Goal: Information Seeking & Learning: Learn about a topic

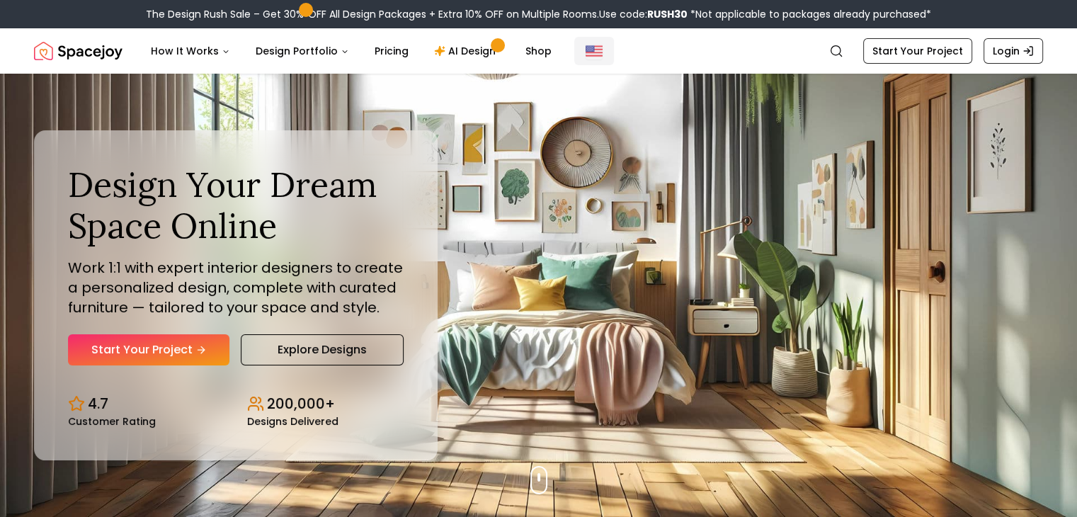
click at [585, 51] on img "Global" at bounding box center [593, 50] width 17 height 17
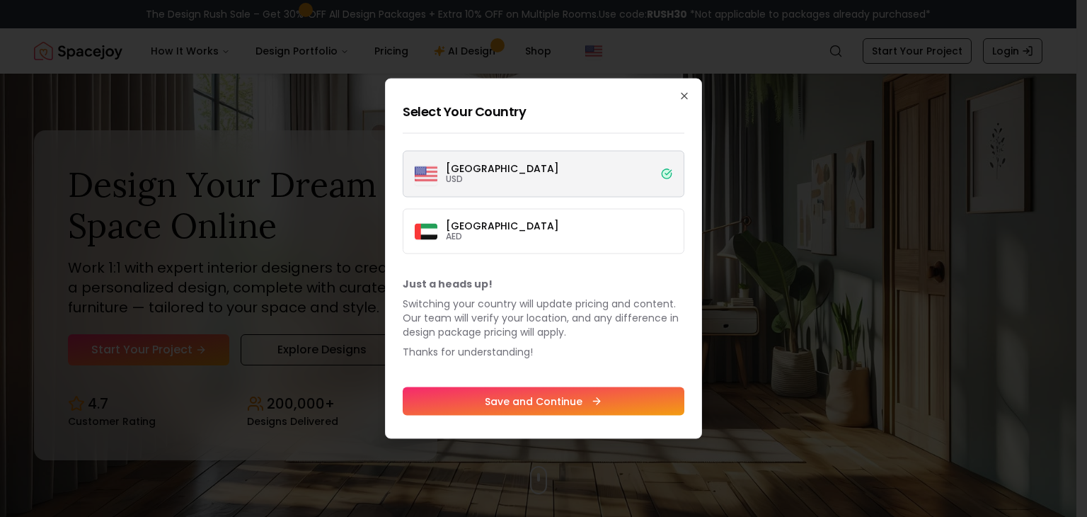
click at [532, 114] on h2 "Select Your Country" at bounding box center [544, 112] width 282 height 20
click at [518, 113] on h2 "Select Your Country" at bounding box center [544, 112] width 282 height 20
click at [479, 229] on label "Dubai AED" at bounding box center [544, 231] width 282 height 45
click at [0, 0] on button "Dubai AED" at bounding box center [0, 0] width 0 height 0
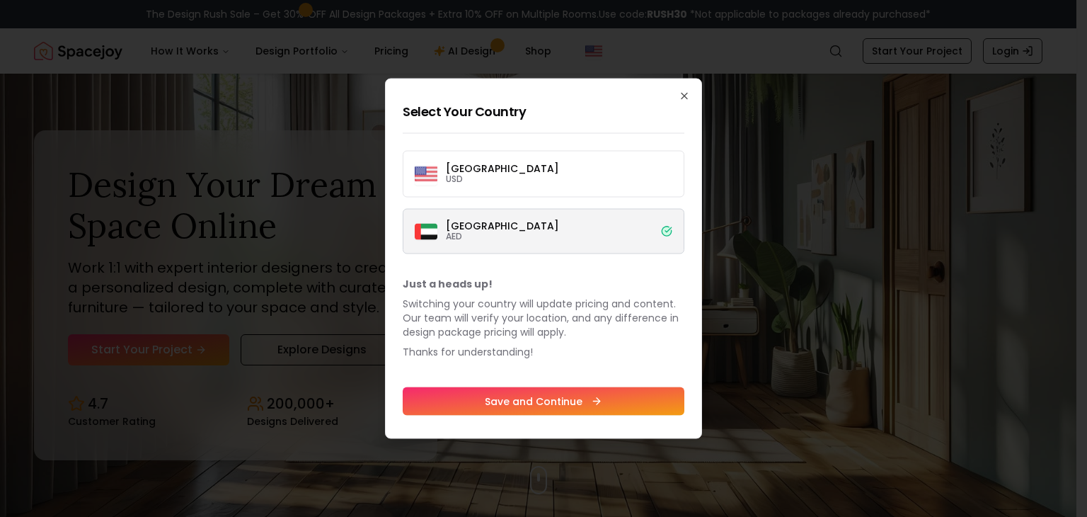
click at [564, 397] on button "Save and Continue" at bounding box center [544, 401] width 282 height 28
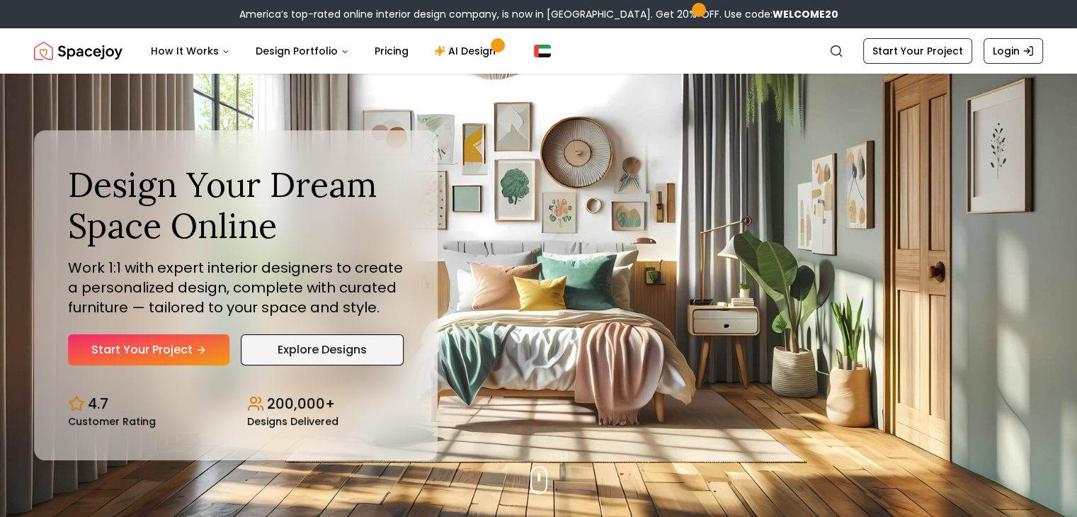
click at [348, 346] on link "Explore Designs" at bounding box center [322, 349] width 163 height 31
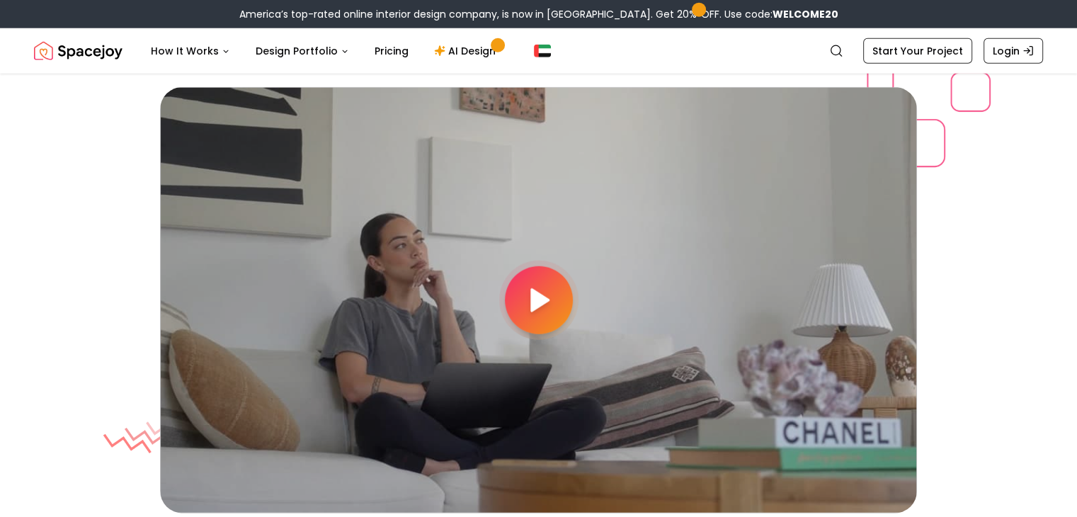
scroll to position [3681, 0]
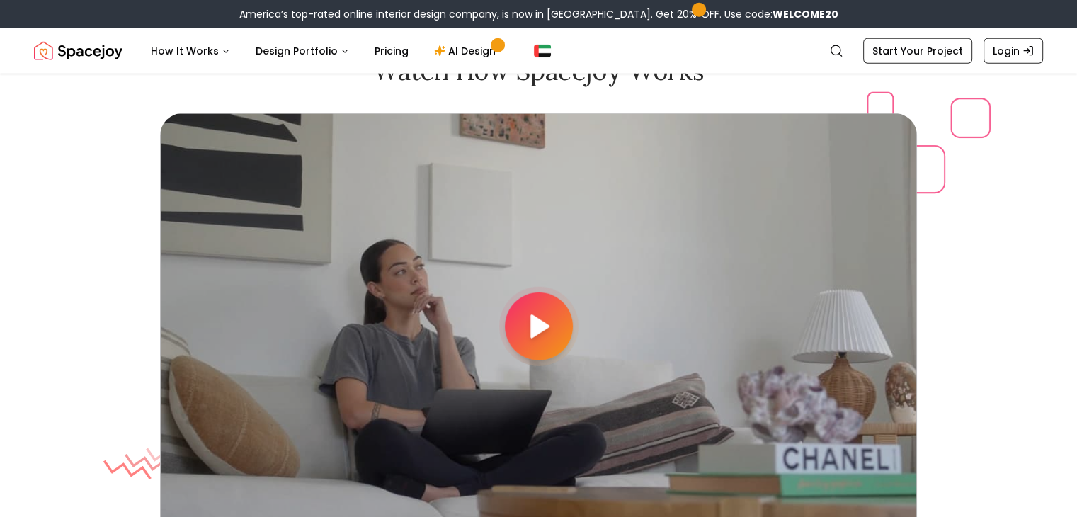
click at [545, 316] on icon at bounding box center [538, 326] width 28 height 28
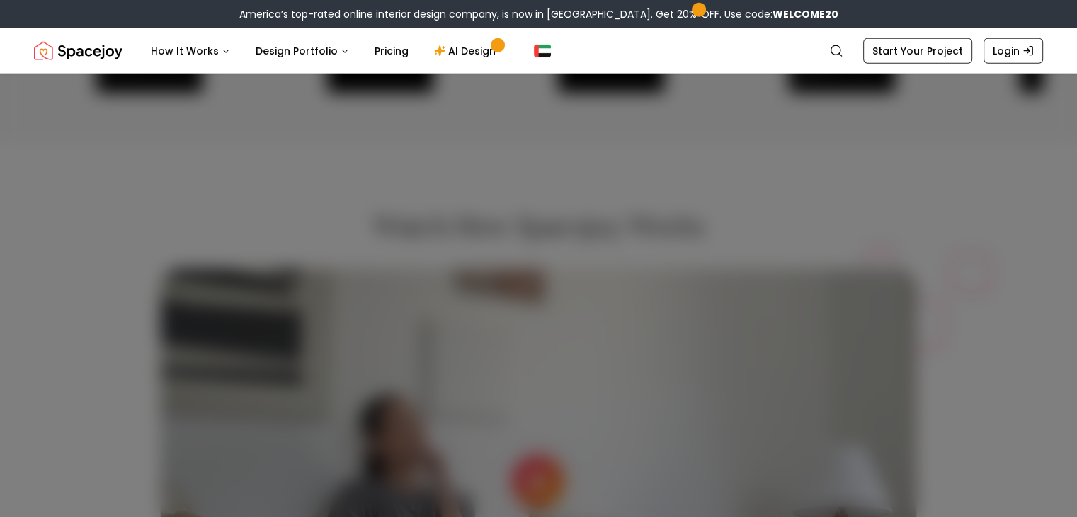
scroll to position [3469, 0]
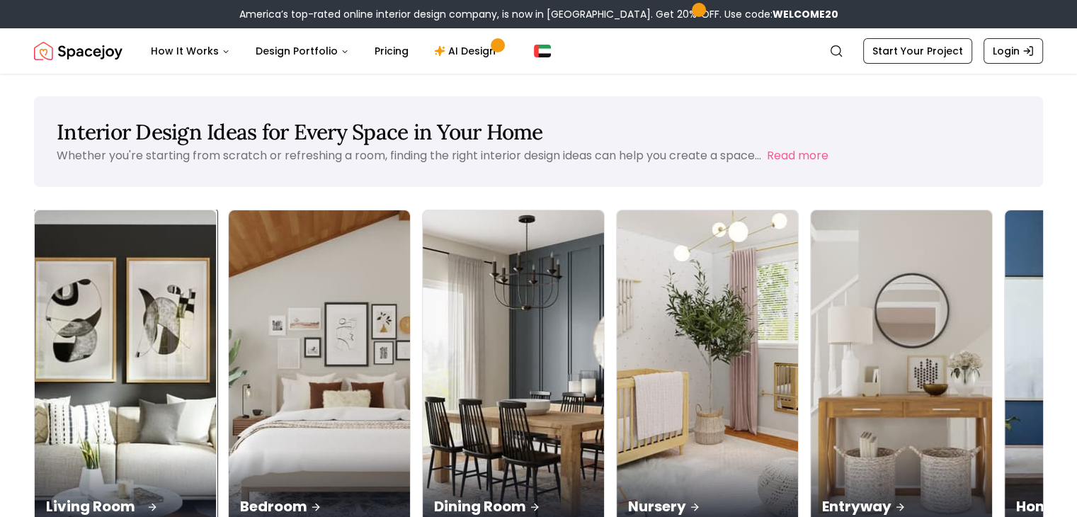
click at [108, 278] on img at bounding box center [125, 370] width 190 height 336
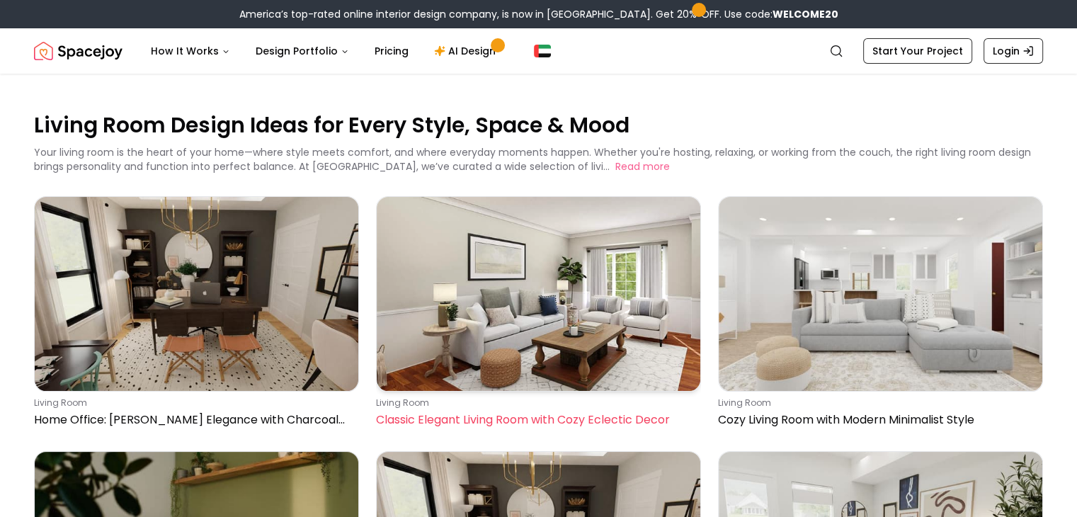
click at [544, 300] on img at bounding box center [539, 294] width 324 height 194
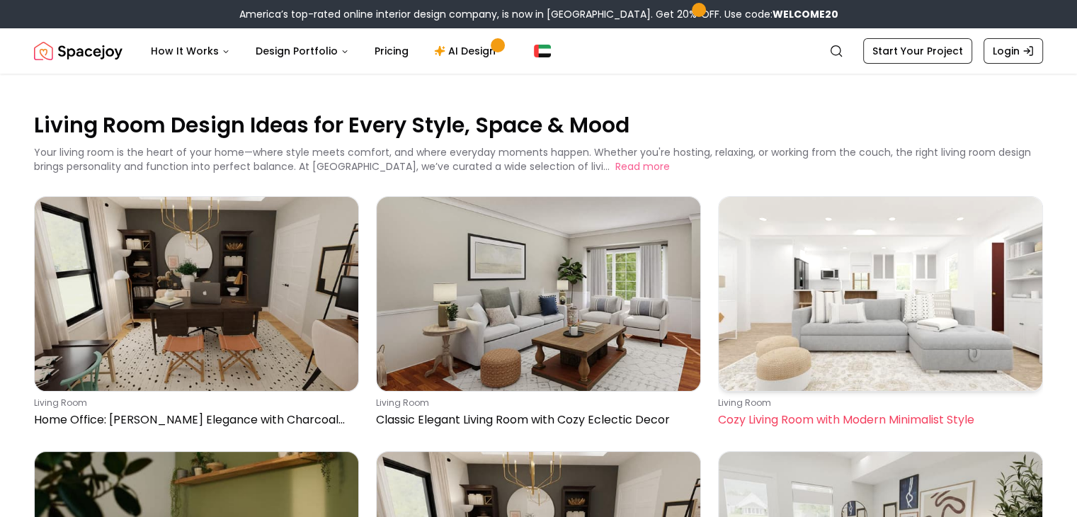
click at [944, 298] on img at bounding box center [881, 294] width 324 height 194
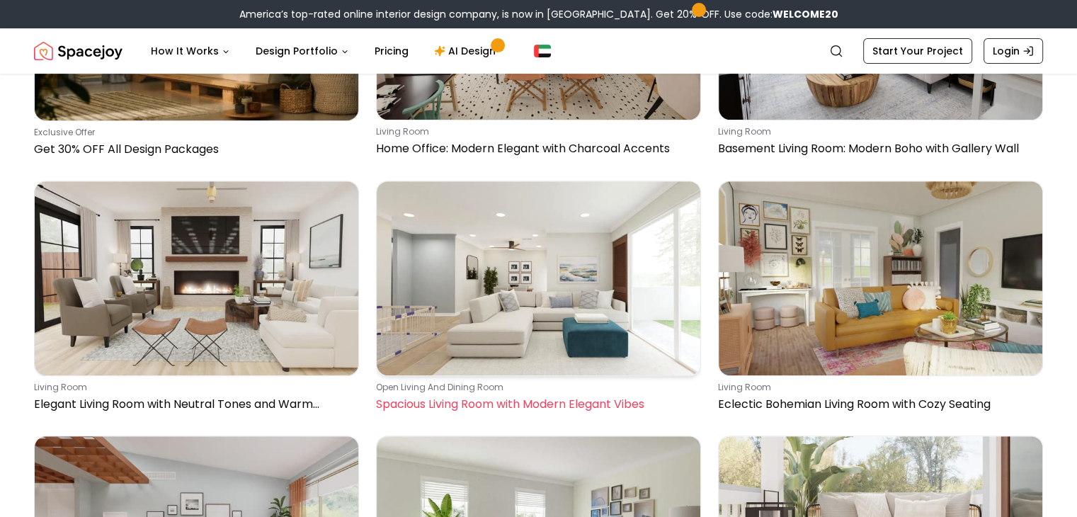
scroll to position [566, 0]
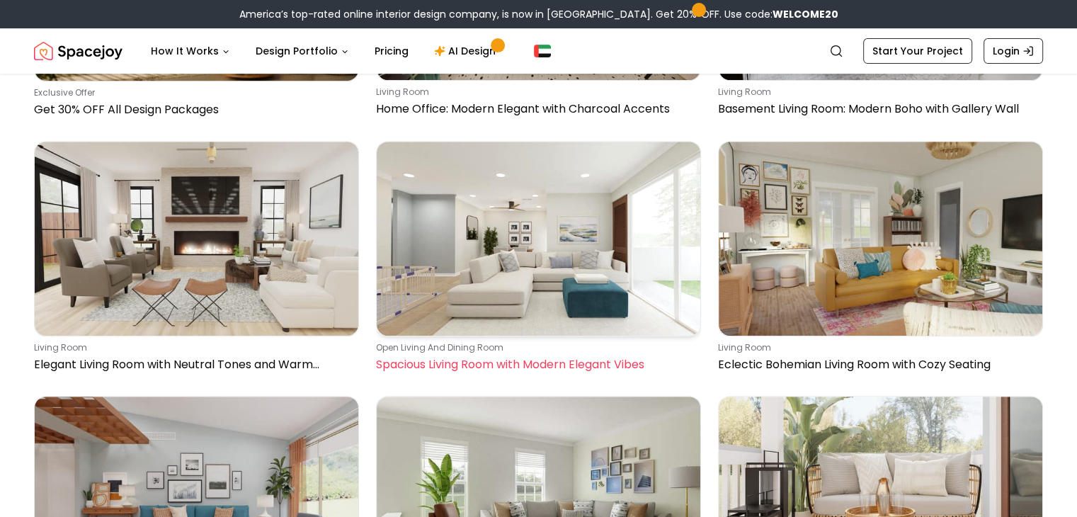
click at [583, 256] on img at bounding box center [539, 239] width 324 height 194
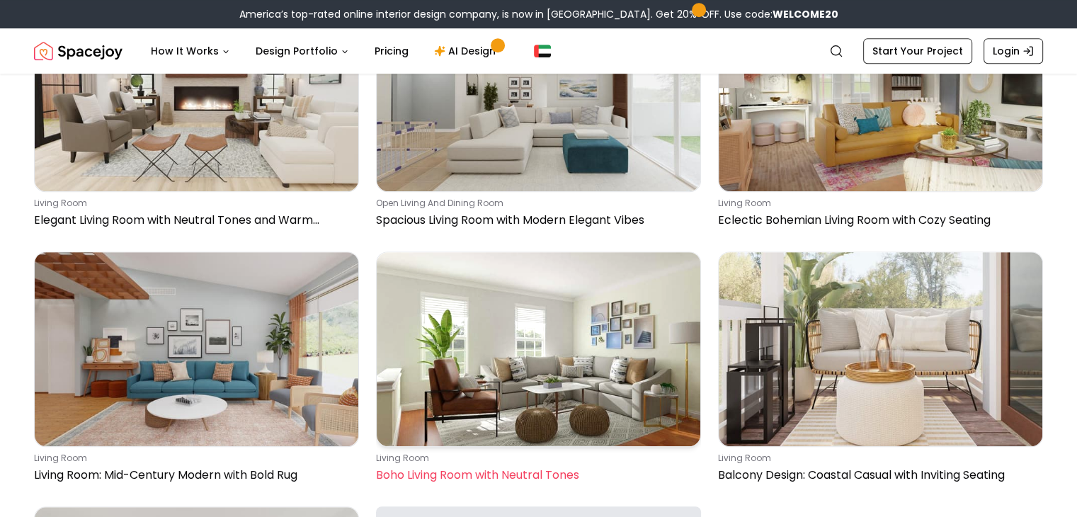
scroll to position [708, 0]
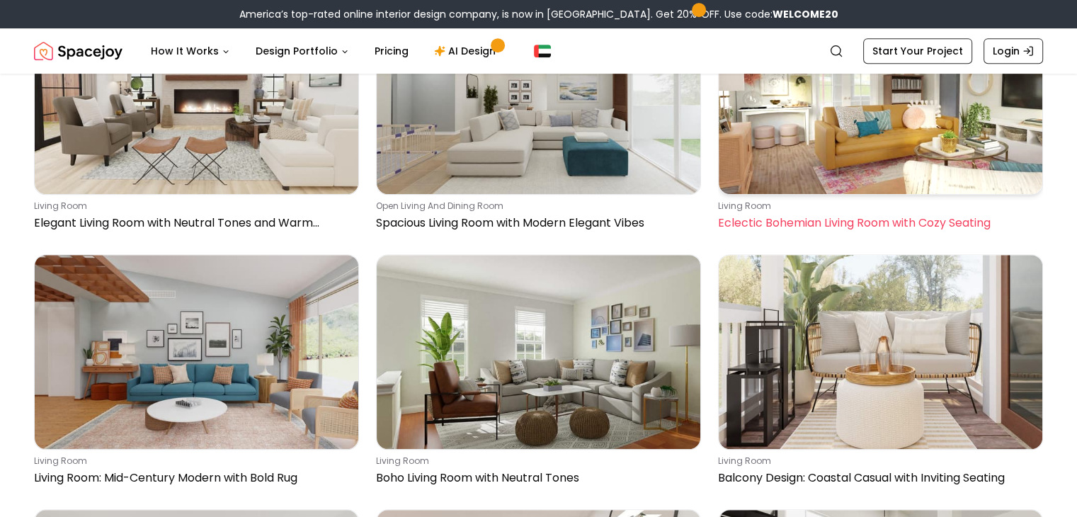
click at [906, 141] on img at bounding box center [881, 97] width 324 height 194
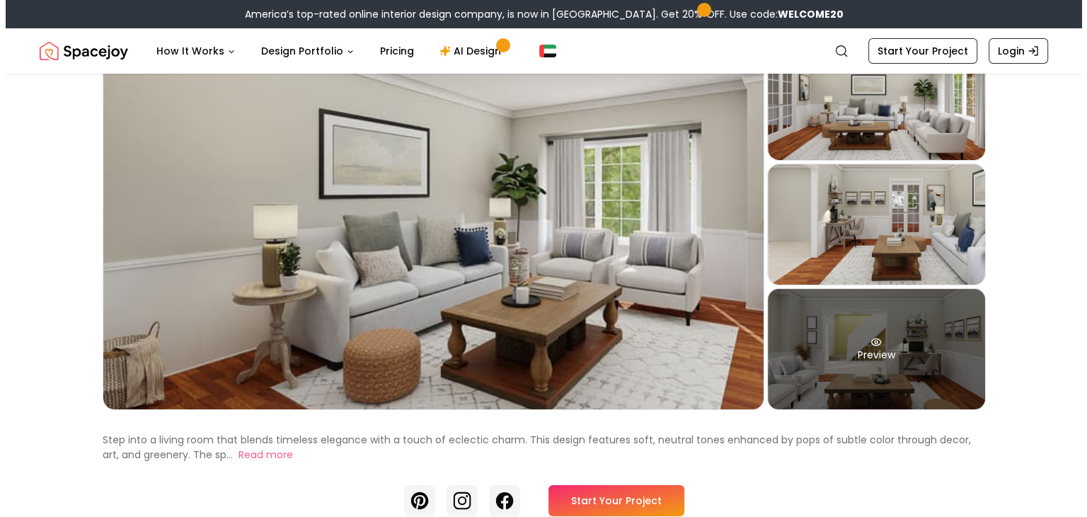
scroll to position [142, 0]
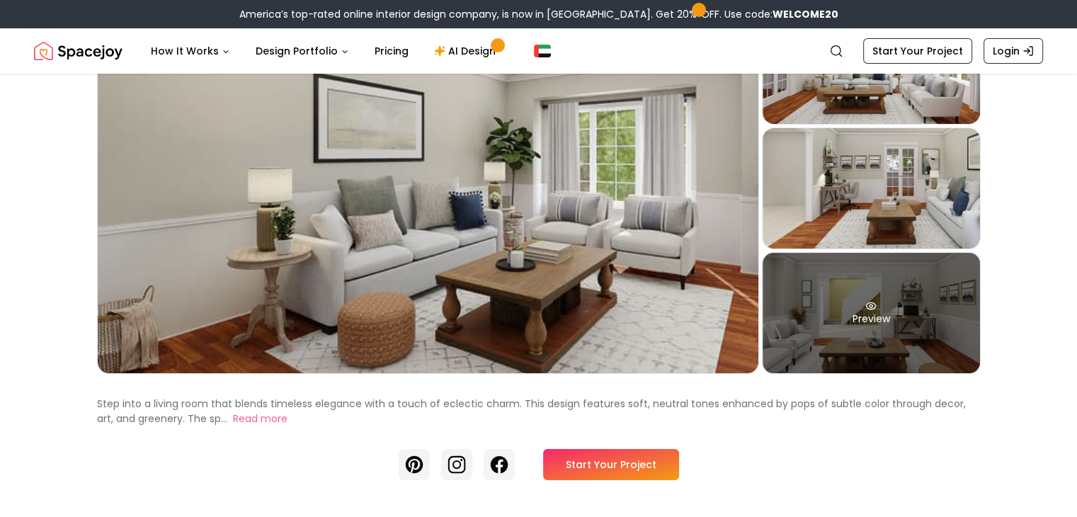
click at [976, 324] on div "Preview" at bounding box center [870, 313] width 217 height 120
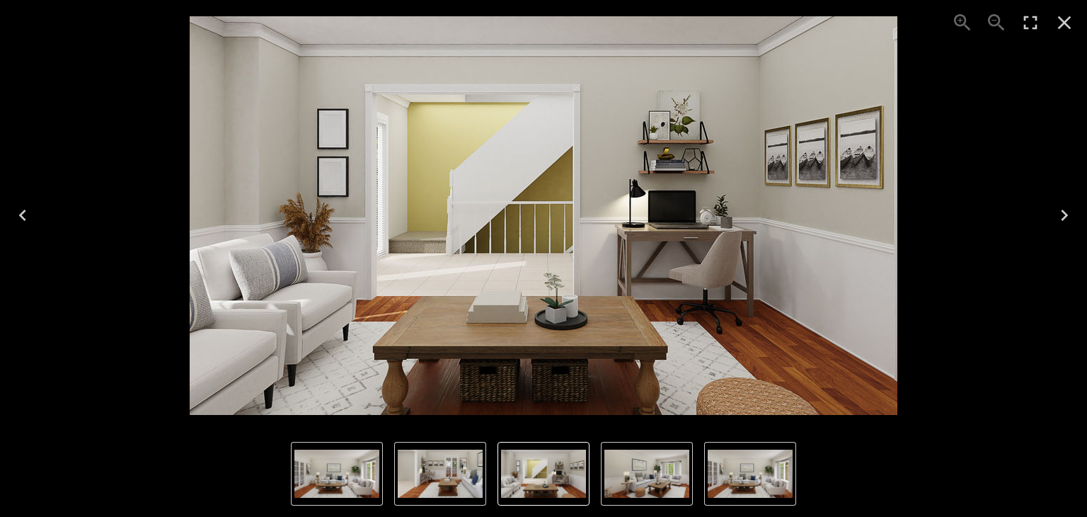
click at [343, 462] on img "2 of 4" at bounding box center [337, 474] width 85 height 48
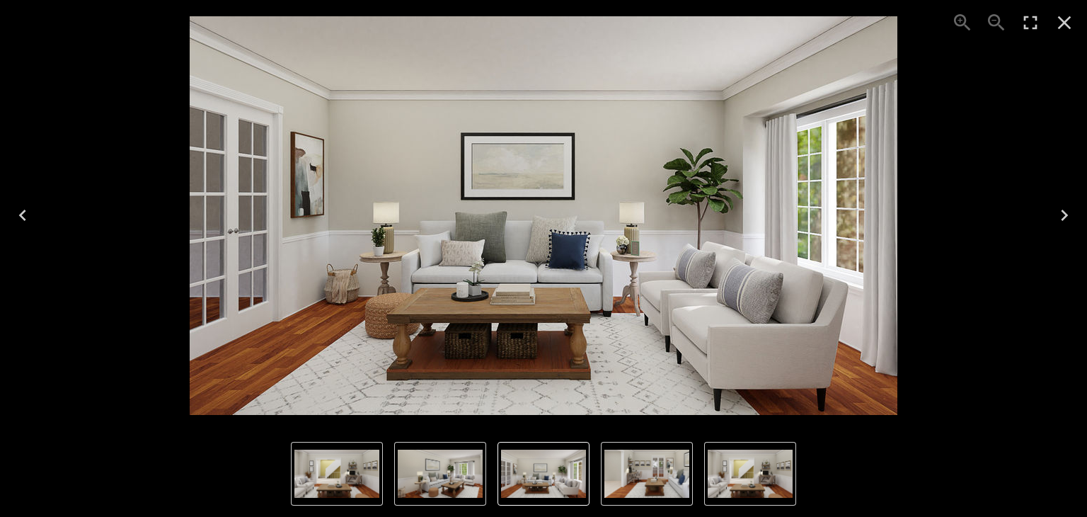
click at [428, 465] on img "1 of 4" at bounding box center [440, 474] width 85 height 48
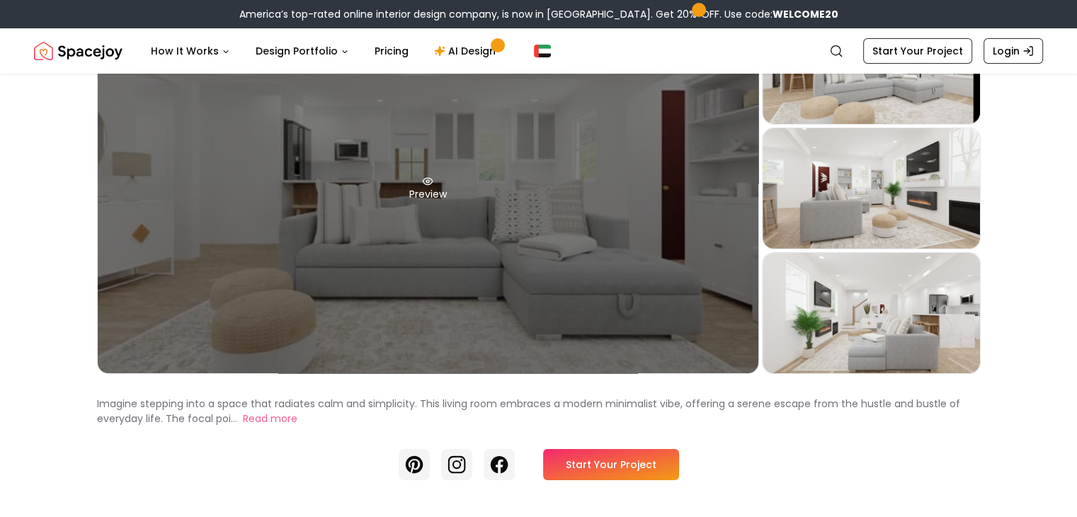
click at [422, 187] on icon at bounding box center [427, 181] width 11 height 11
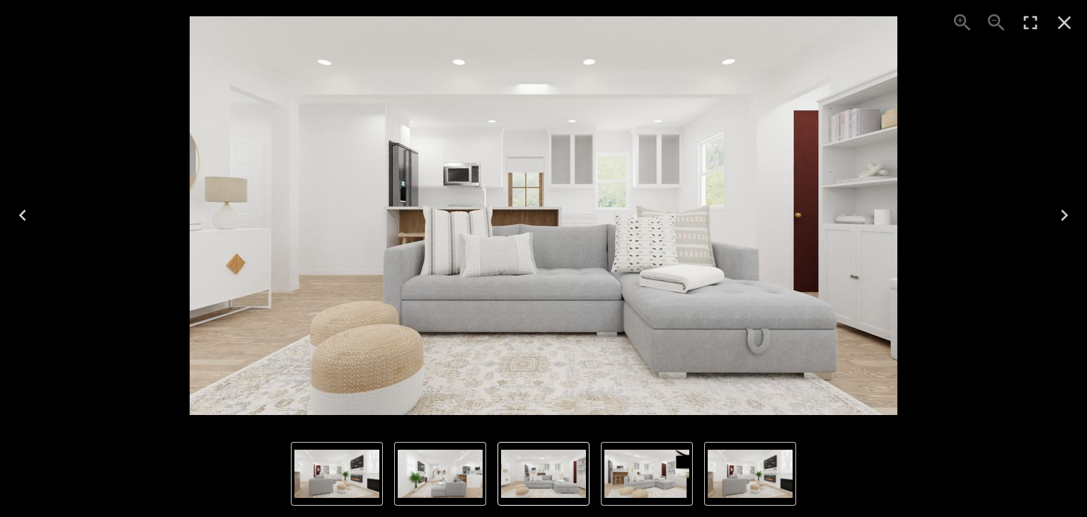
click at [1062, 210] on icon "Next" at bounding box center [1064, 215] width 7 height 11
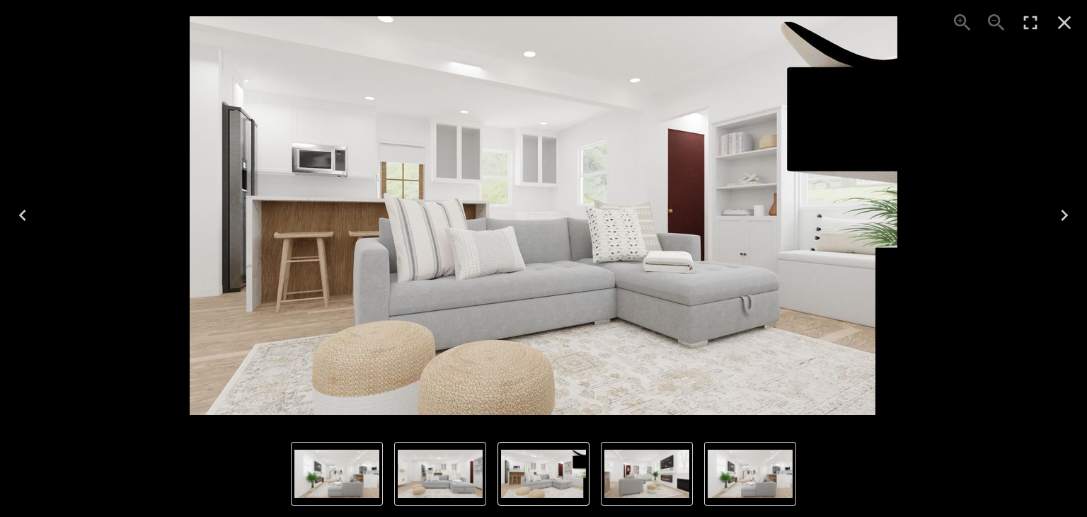
click at [1059, 212] on icon "Next" at bounding box center [1064, 215] width 23 height 23
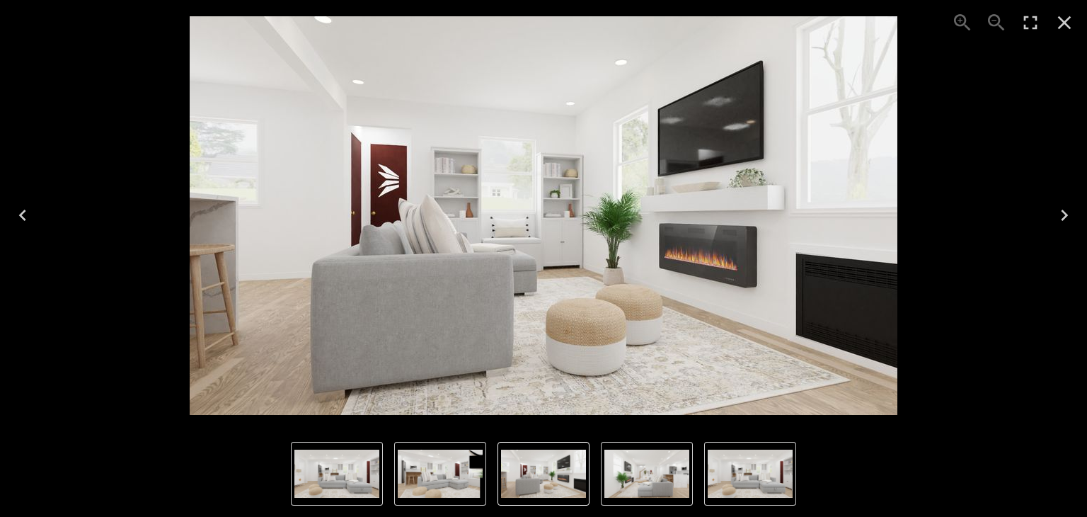
click at [1061, 217] on icon "Next" at bounding box center [1064, 215] width 23 height 23
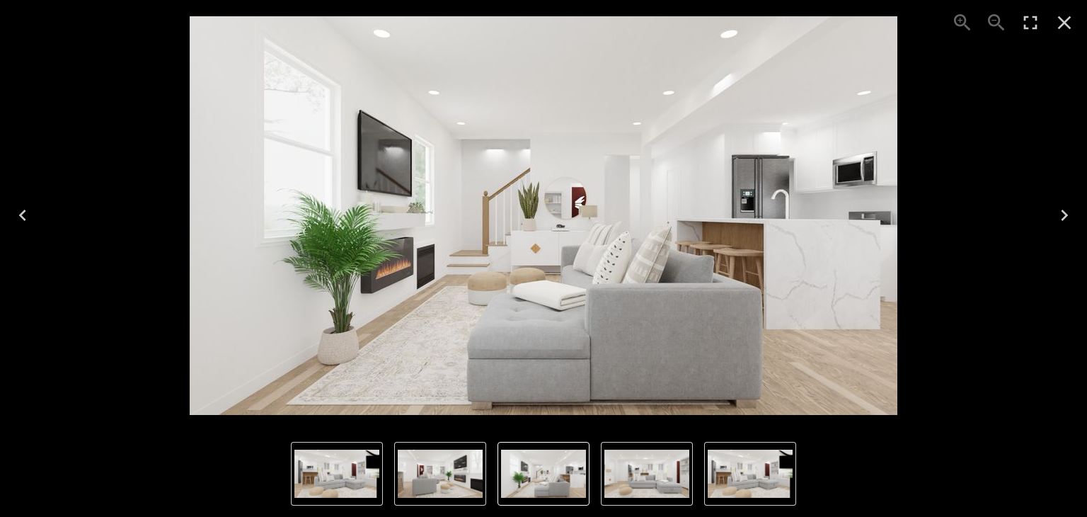
click at [1063, 215] on icon "Next" at bounding box center [1064, 215] width 23 height 23
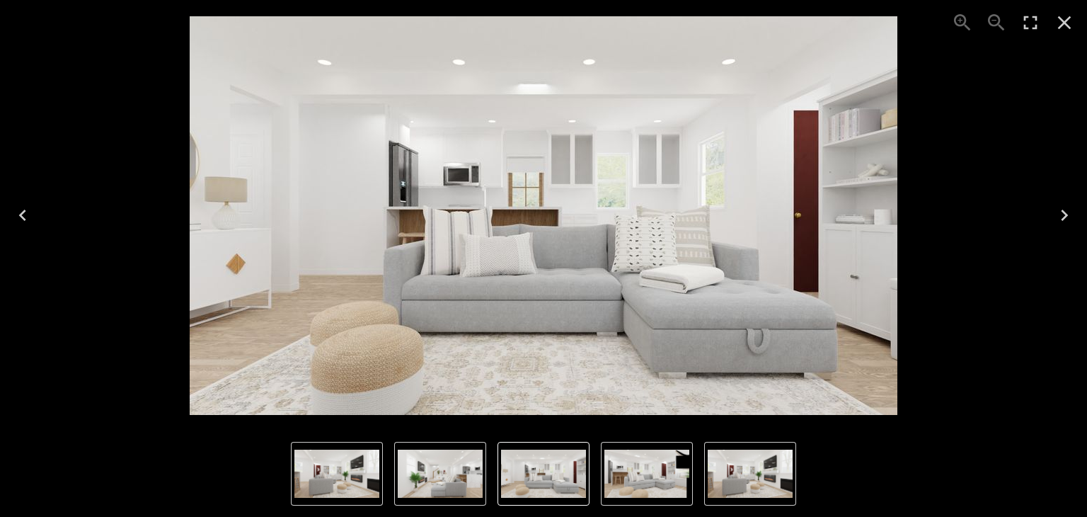
click at [1067, 217] on icon "Next" at bounding box center [1064, 215] width 23 height 23
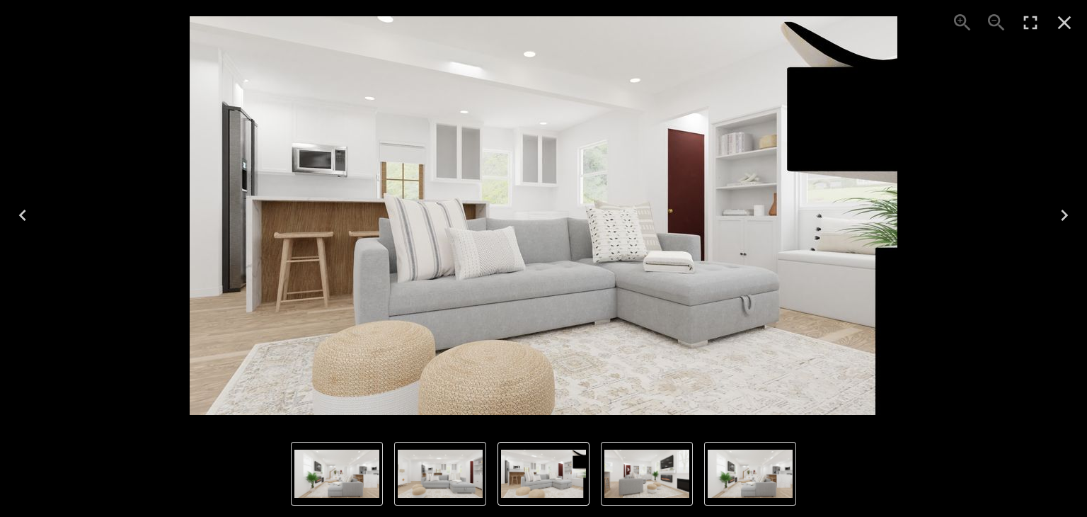
click at [1067, 217] on icon "Next" at bounding box center [1064, 215] width 23 height 23
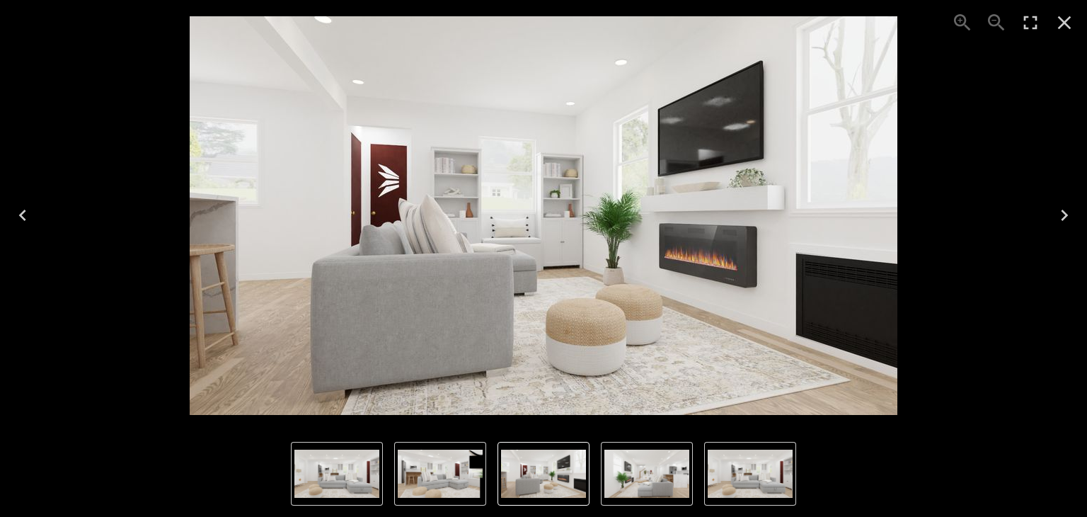
click at [1067, 217] on icon "Next" at bounding box center [1064, 215] width 23 height 23
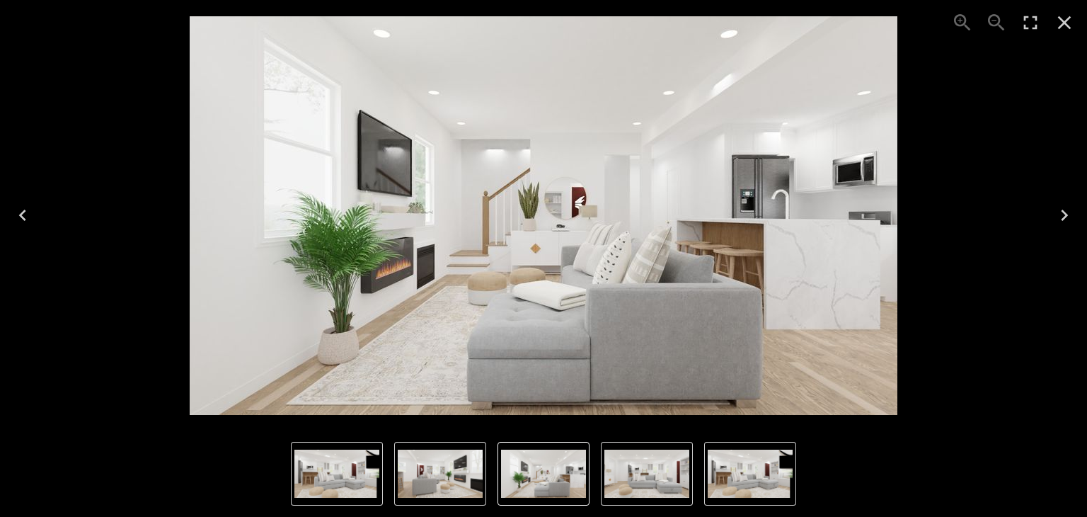
click at [1063, 18] on icon "Close" at bounding box center [1064, 22] width 23 height 23
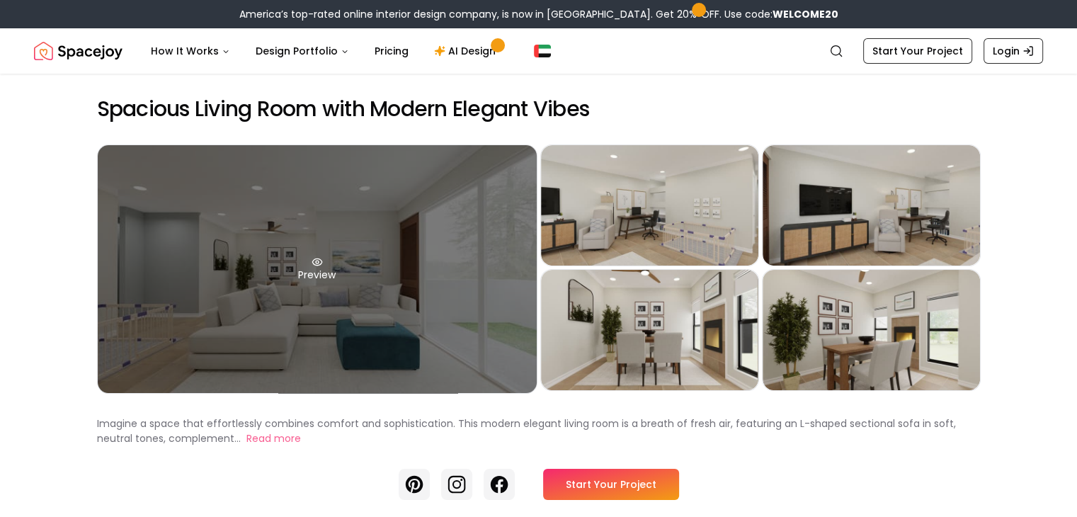
click at [425, 270] on div "Preview" at bounding box center [317, 269] width 439 height 248
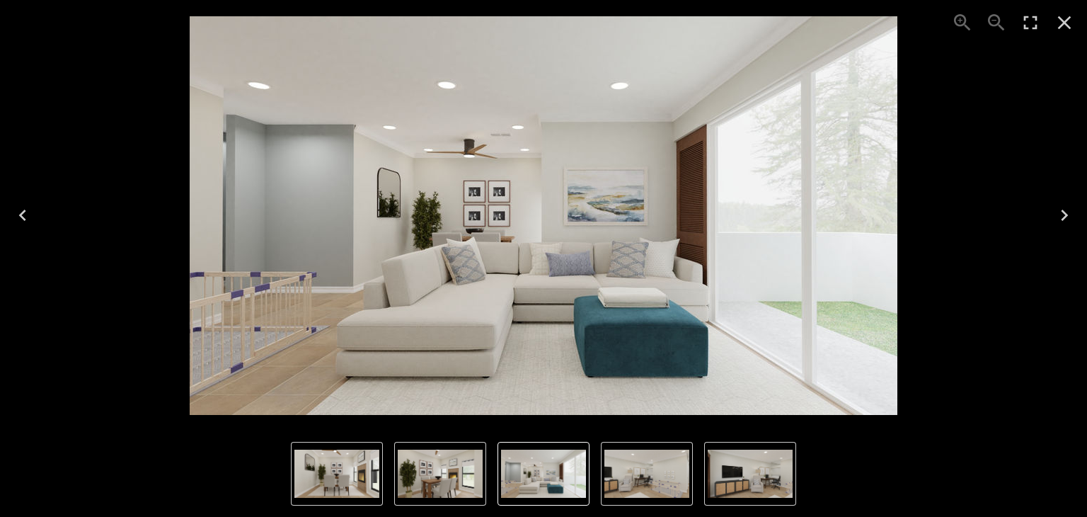
click at [1070, 212] on icon "Next" at bounding box center [1064, 215] width 23 height 23
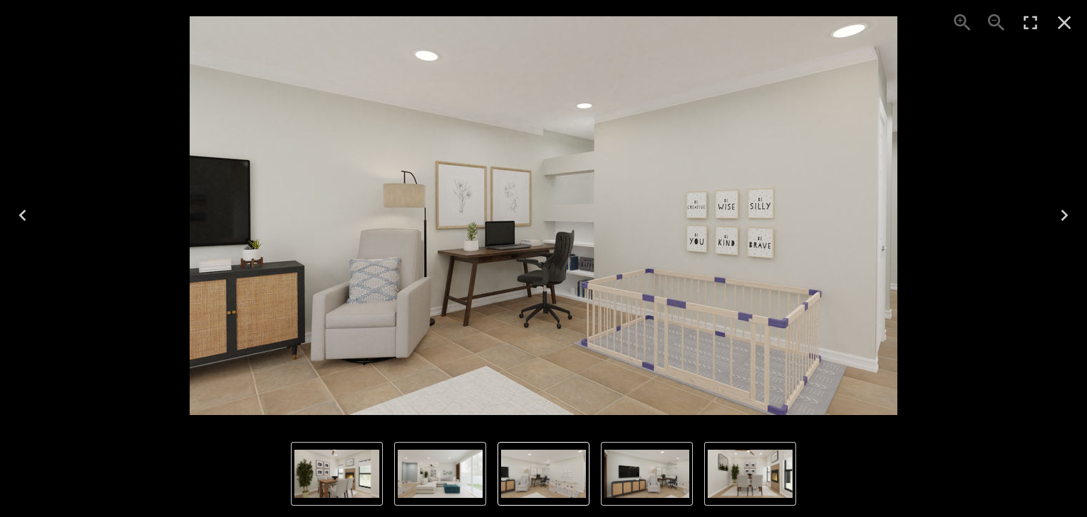
click at [1070, 219] on icon "Next" at bounding box center [1064, 215] width 23 height 23
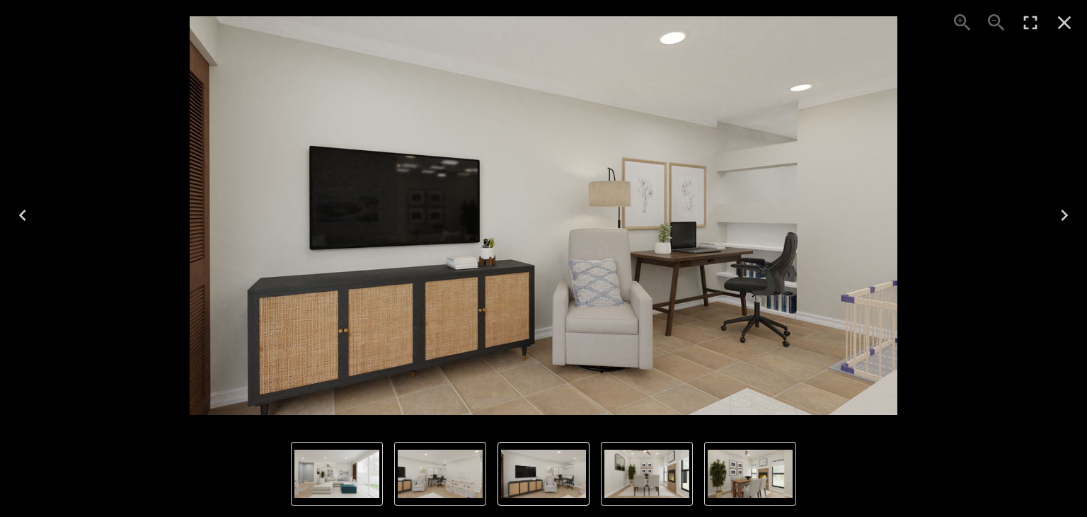
click at [1068, 216] on icon "Next" at bounding box center [1064, 215] width 7 height 11
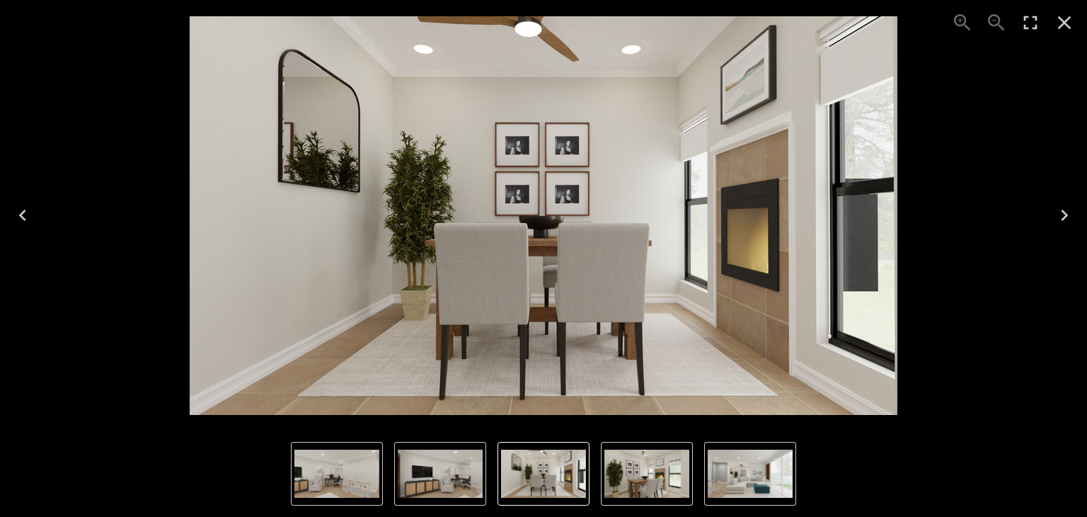
click at [1065, 217] on icon "Next" at bounding box center [1064, 215] width 7 height 11
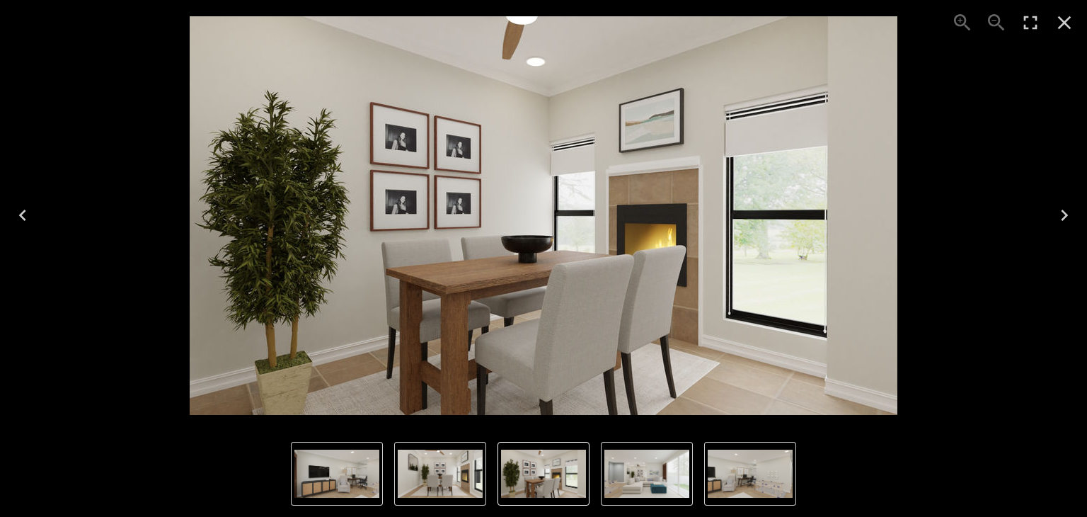
click at [1065, 217] on icon "Next" at bounding box center [1064, 215] width 7 height 11
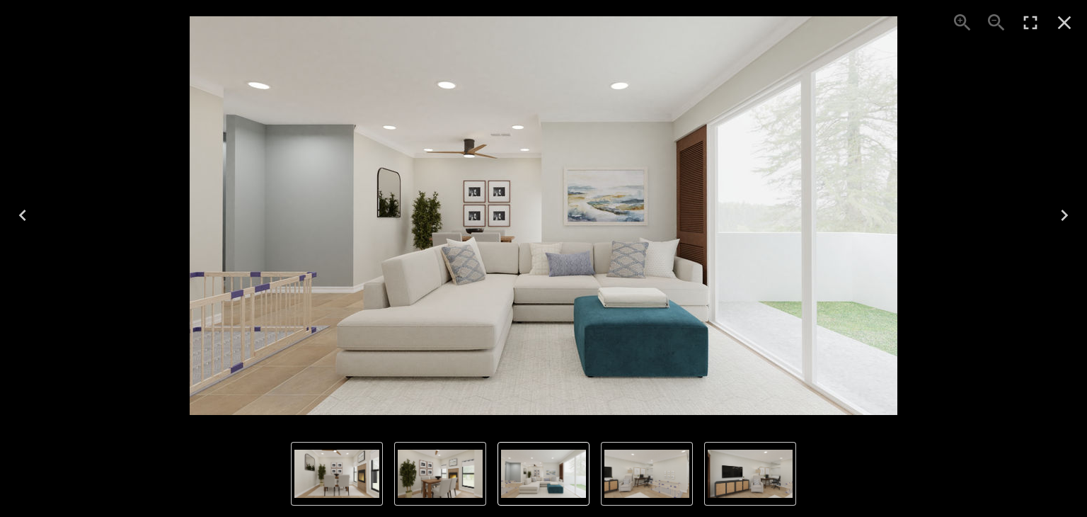
click at [1065, 217] on icon "Next" at bounding box center [1064, 215] width 7 height 11
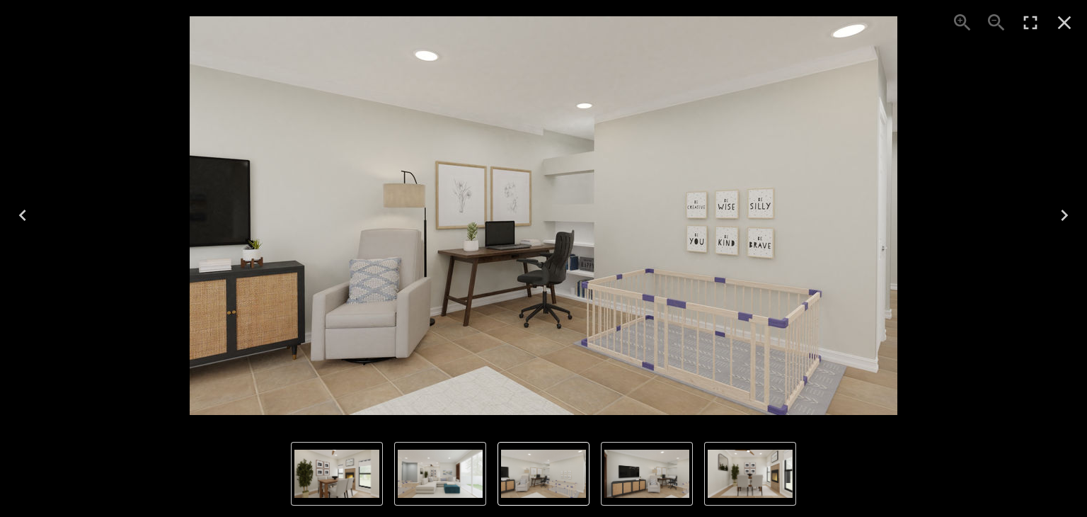
click at [1065, 217] on icon "Next" at bounding box center [1064, 215] width 7 height 11
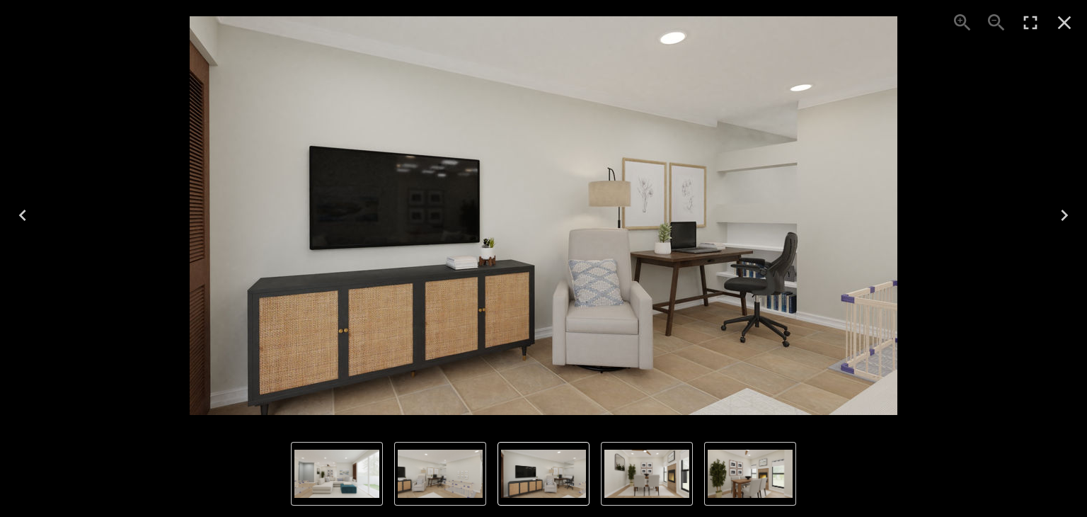
click at [1065, 217] on icon "Next" at bounding box center [1064, 215] width 7 height 11
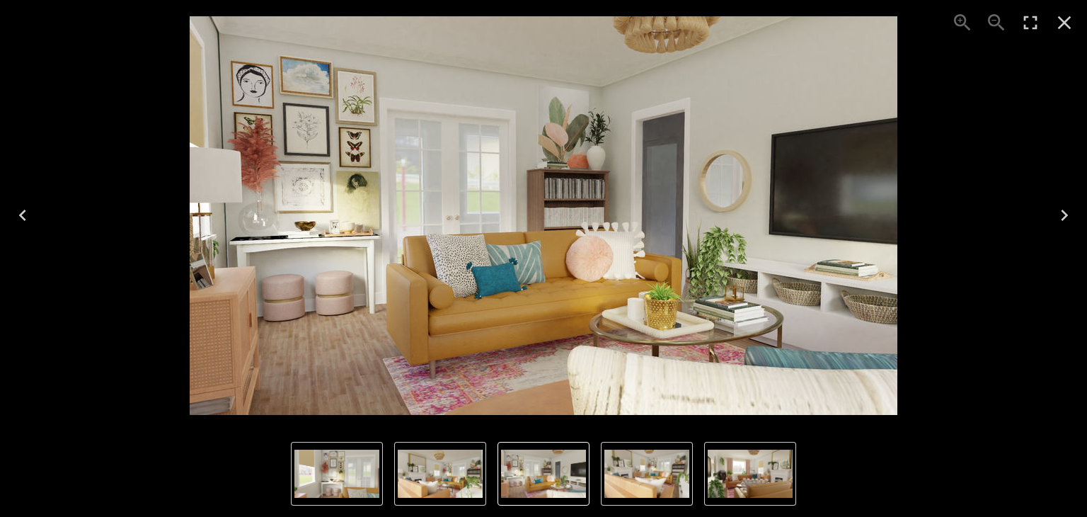
click at [1068, 212] on icon "Next" at bounding box center [1064, 215] width 23 height 23
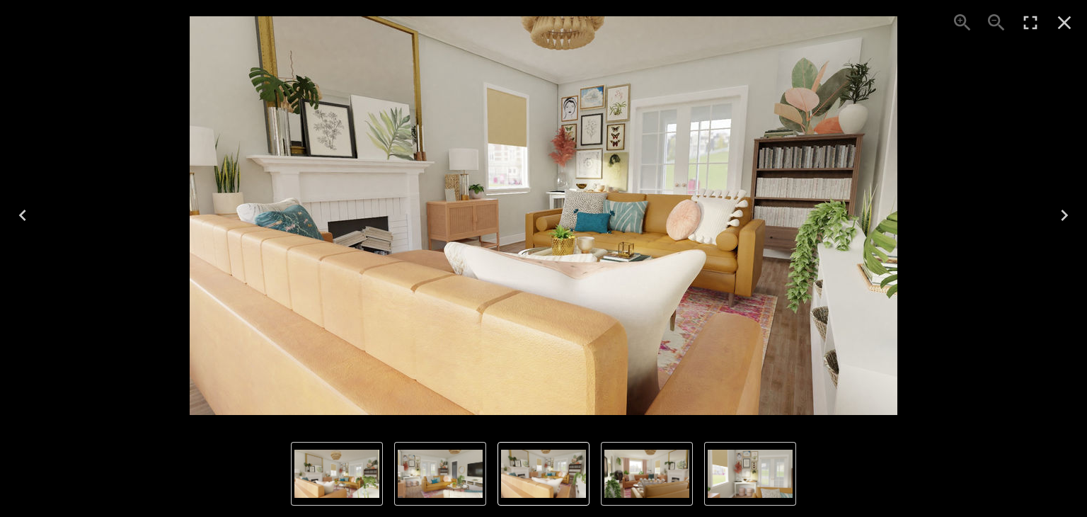
click at [1072, 222] on icon "Next" at bounding box center [1064, 215] width 23 height 23
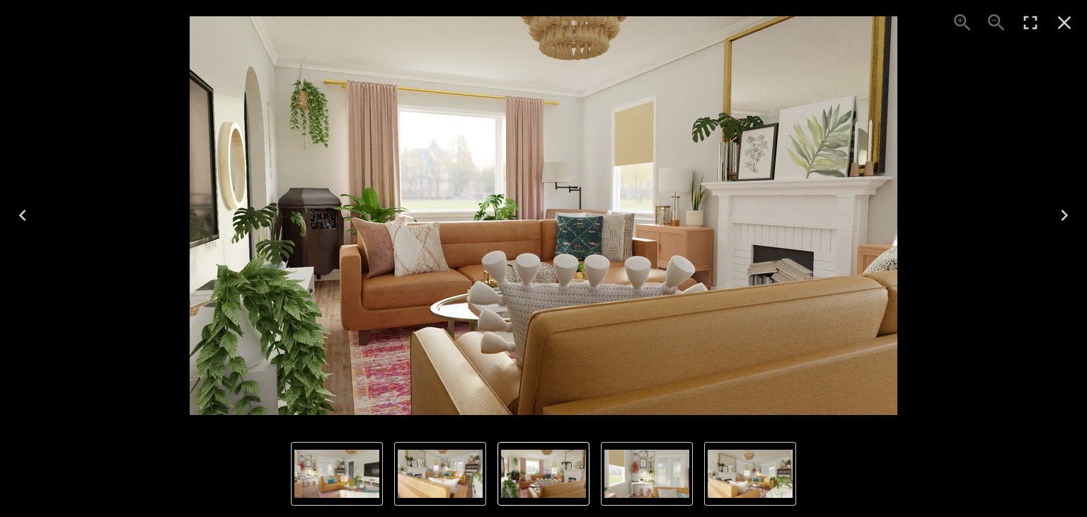
click at [1073, 224] on icon "Next" at bounding box center [1064, 215] width 23 height 23
